Goal: Complete application form

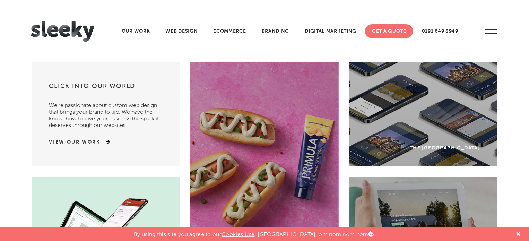
click at [393, 31] on link "Get A Quote" at bounding box center [389, 31] width 48 height 14
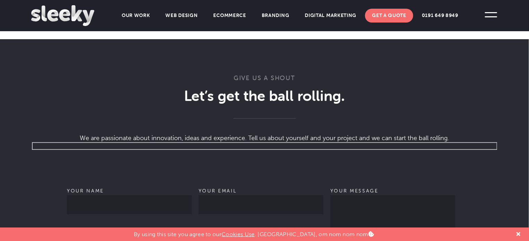
scroll to position [451, 0]
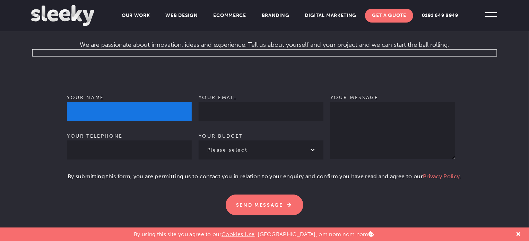
click at [121, 102] on input "Your name" at bounding box center [129, 111] width 125 height 19
type input "Soma Garai"
type input "09064323293"
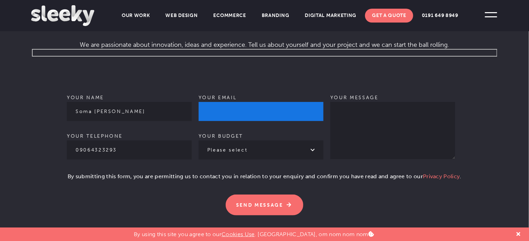
type input "soma.hubpagemedia@gmail.com"
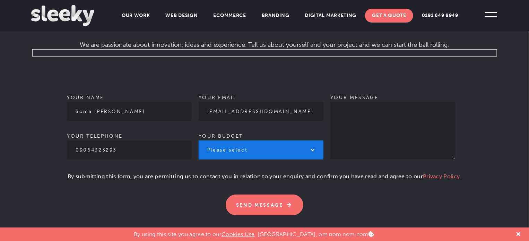
click at [214, 145] on select "Please select £1k - £2k £2k - £3k £3k - £4k £4k - £5k £5k - £10k More than £10k" at bounding box center [261, 149] width 125 height 19
select select "£1k - £2k"
click at [199, 140] on select "Please select £1k - £2k £2k - £3k £3k - £4k £4k - £5k £5k - £10k More than £10k" at bounding box center [261, 149] width 125 height 19
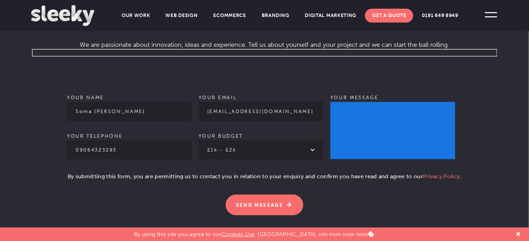
click at [377, 102] on textarea "Your message" at bounding box center [392, 130] width 125 height 57
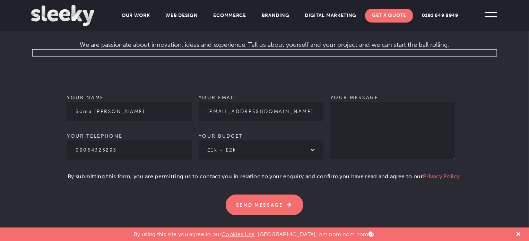
drag, startPoint x: 254, startPoint y: 63, endPoint x: 380, endPoint y: 120, distance: 138.9
click at [253, 63] on div "Your name Soma Garai Your telephone 09064323293 Your email soma.hubpagemedia@gm…" at bounding box center [264, 136] width 395 height 159
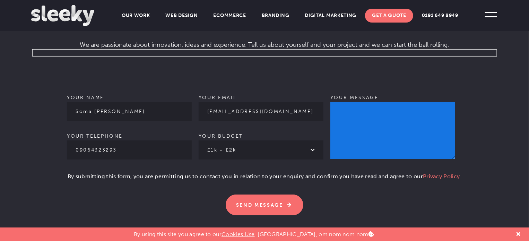
paste textarea "Hi, I'm a blogger. I have more than 10k+ sites with high traffic (best price is…"
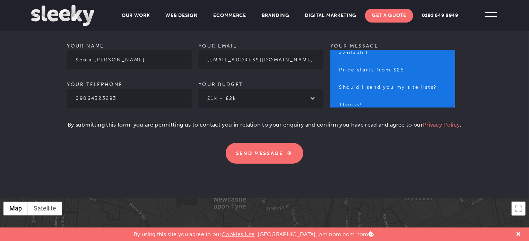
scroll to position [520, 0]
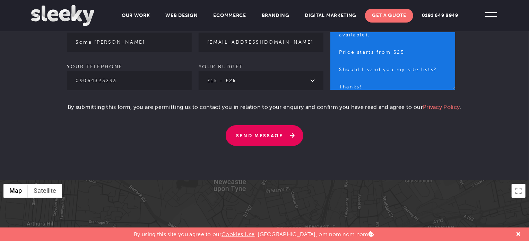
type textarea "Hi, I'm a blogger. I have more than 10k+ sites with high traffic (best price is…"
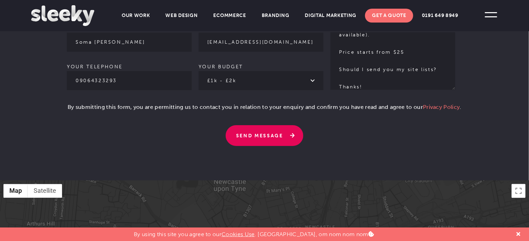
click at [268, 130] on input "Send Message" at bounding box center [265, 135] width 78 height 21
